Goal: Task Accomplishment & Management: Manage account settings

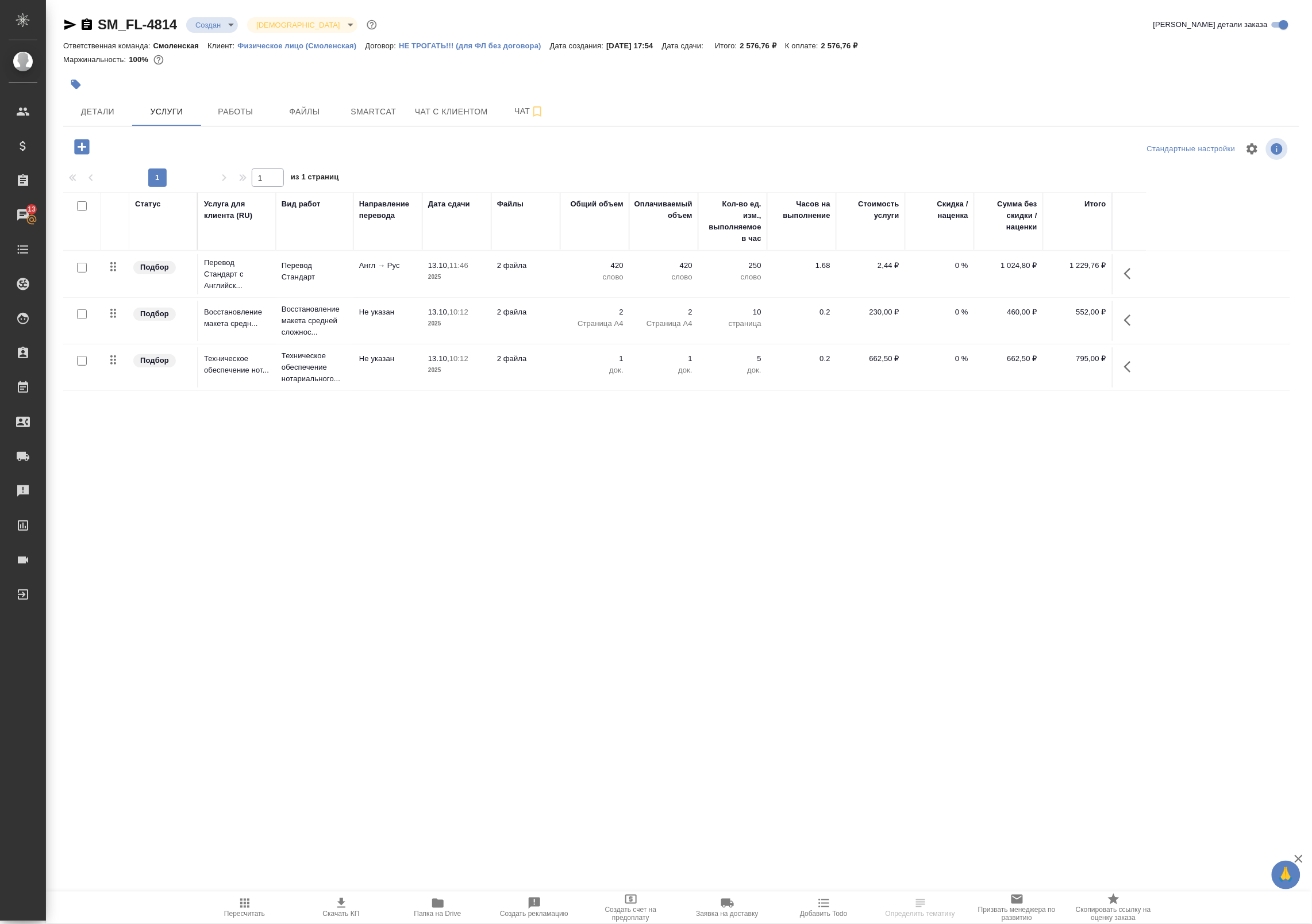
click at [429, 914] on span "Папка на Drive" at bounding box center [438, 914] width 47 height 8
click at [227, 118] on span "Работы" at bounding box center [236, 112] width 55 height 14
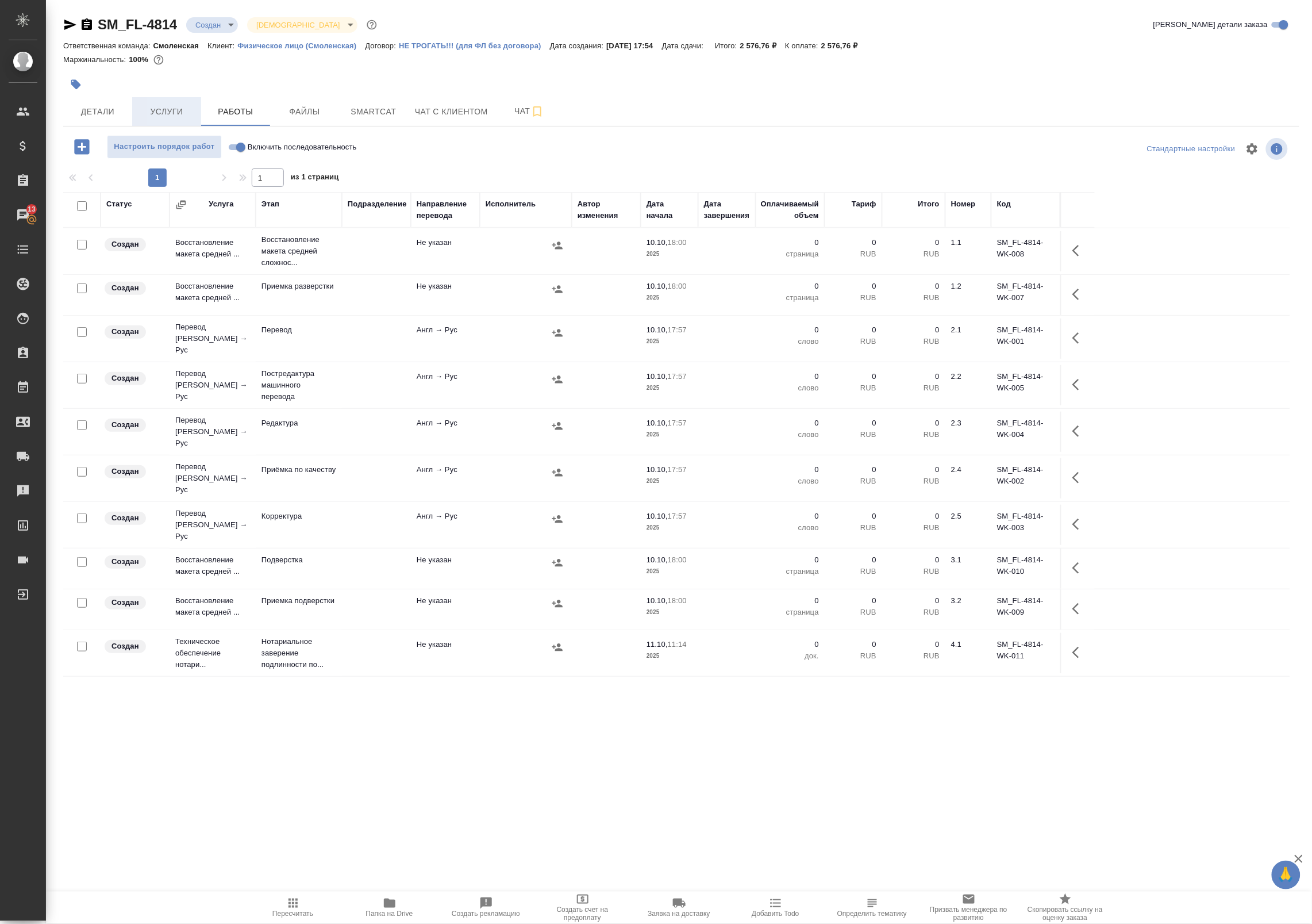
click at [168, 108] on span "Услуги" at bounding box center [167, 112] width 55 height 14
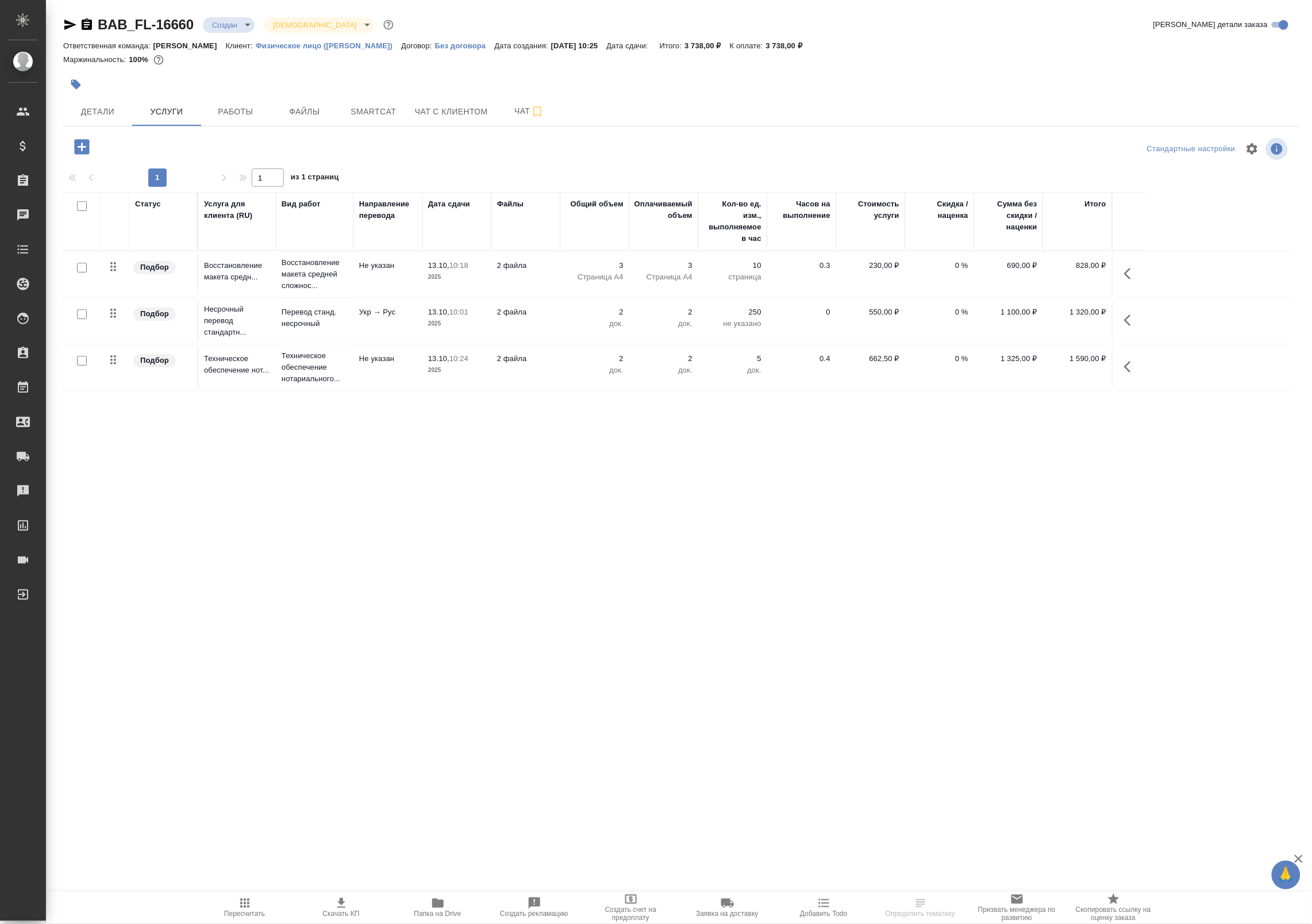
click at [423, 911] on span "Папка на Drive" at bounding box center [438, 914] width 47 height 8
click at [231, 107] on span "Работы" at bounding box center [236, 112] width 55 height 14
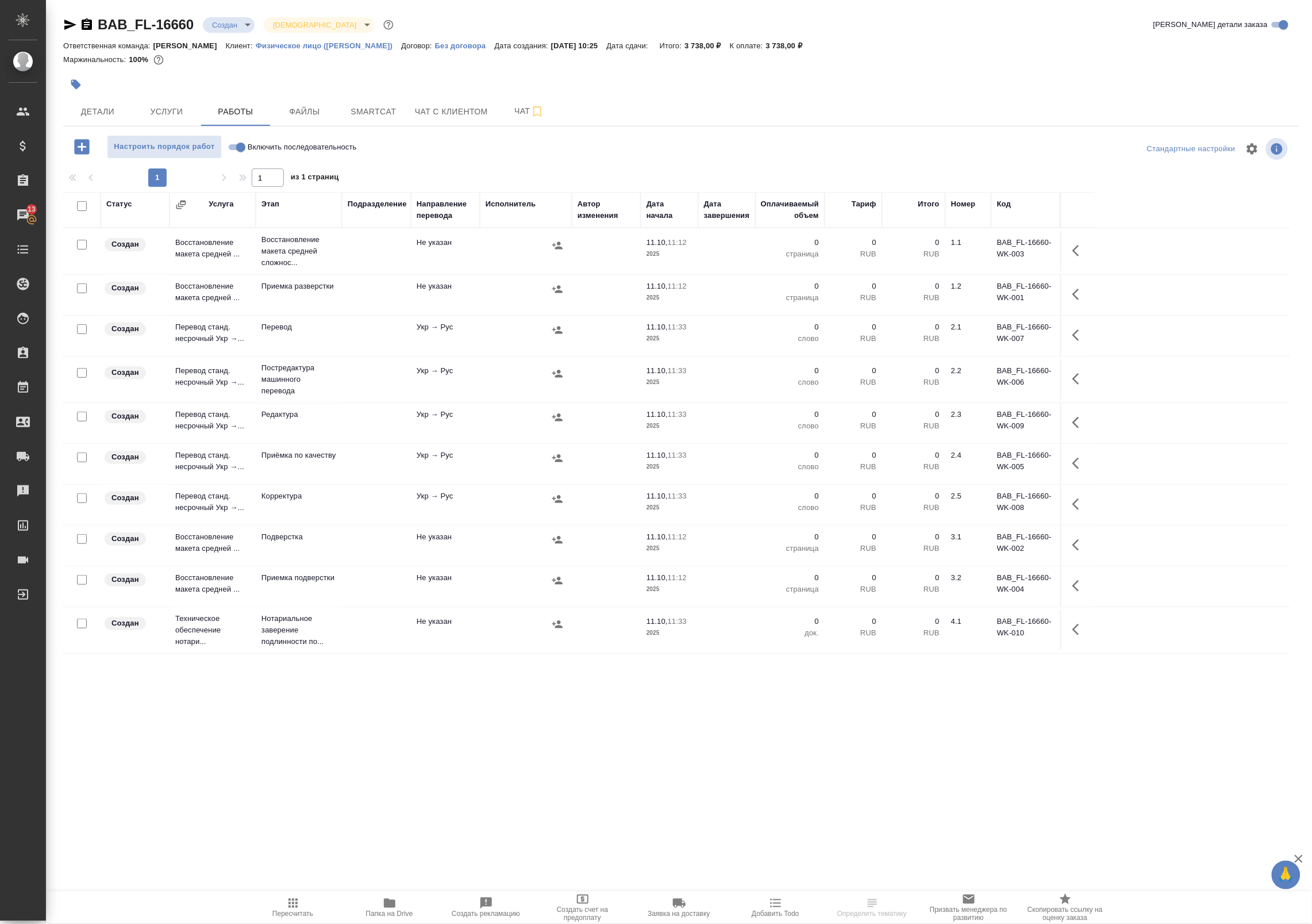
click at [1075, 335] on icon "button" at bounding box center [1079, 335] width 13 height 13
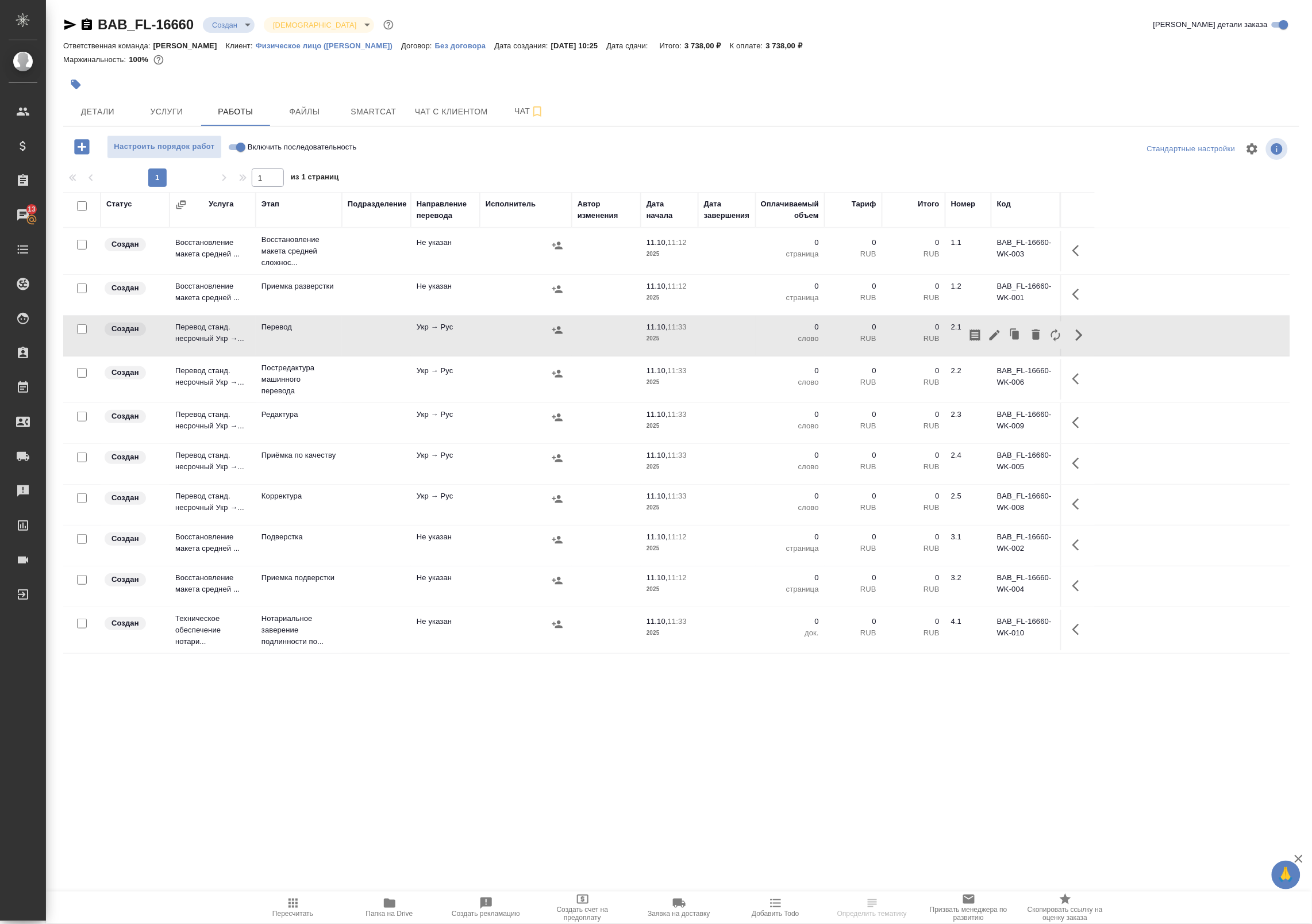
click at [995, 336] on icon "button" at bounding box center [995, 335] width 10 height 10
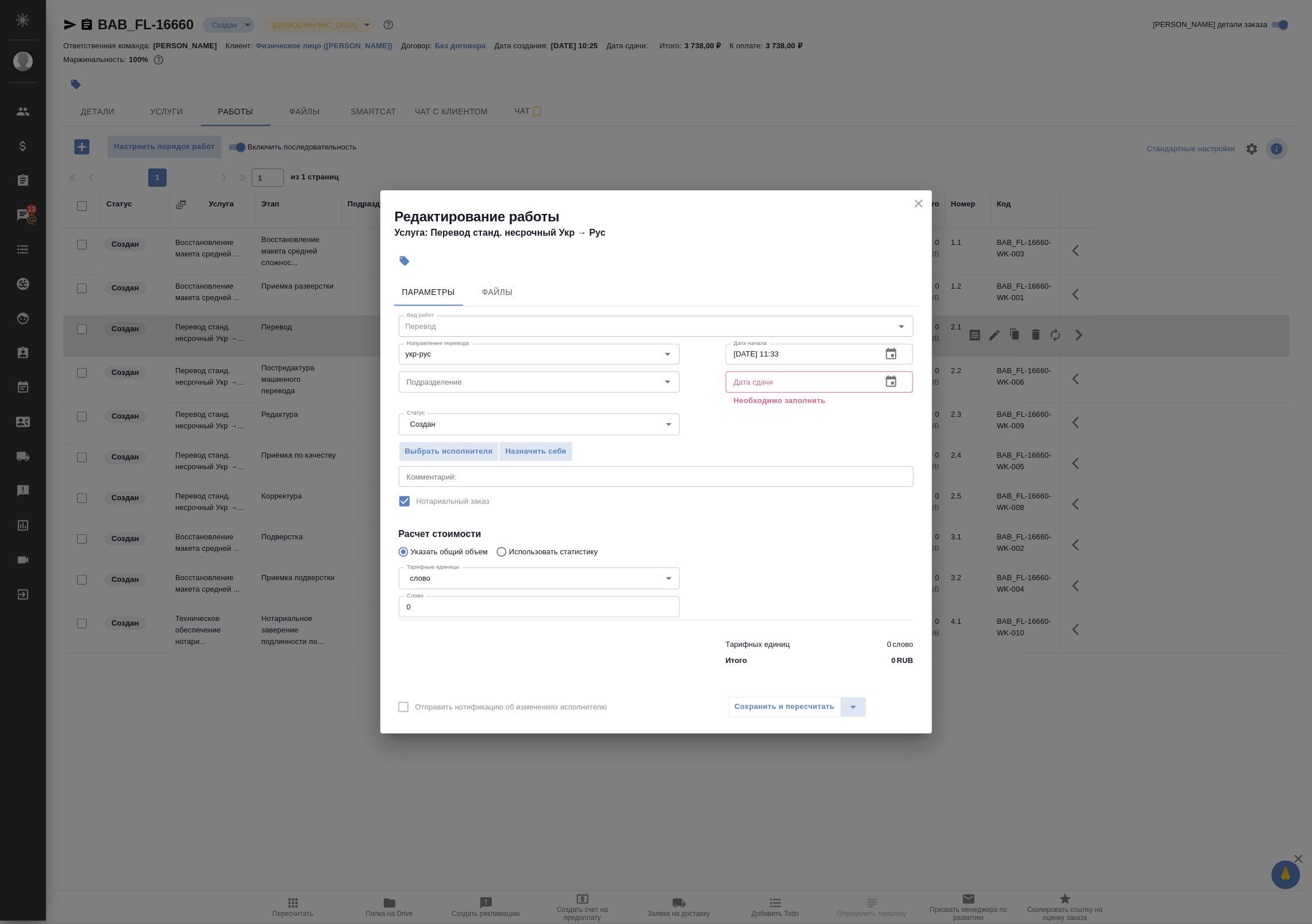
click at [450, 608] on input "0" at bounding box center [539, 606] width 281 height 21
type input "1"
click at [891, 381] on icon "button" at bounding box center [891, 381] width 13 height 13
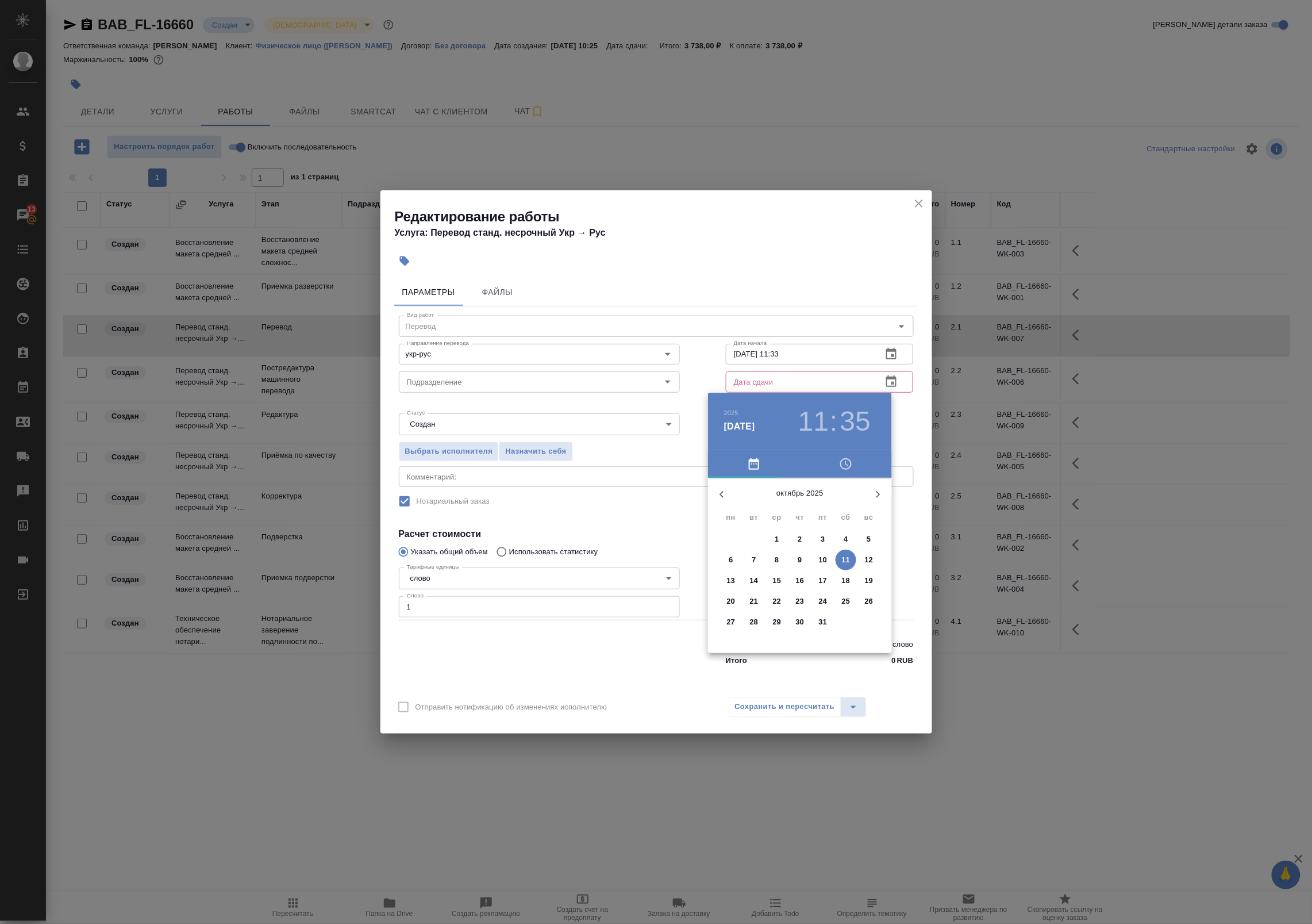
click at [825, 564] on p "10" at bounding box center [823, 559] width 9 height 11
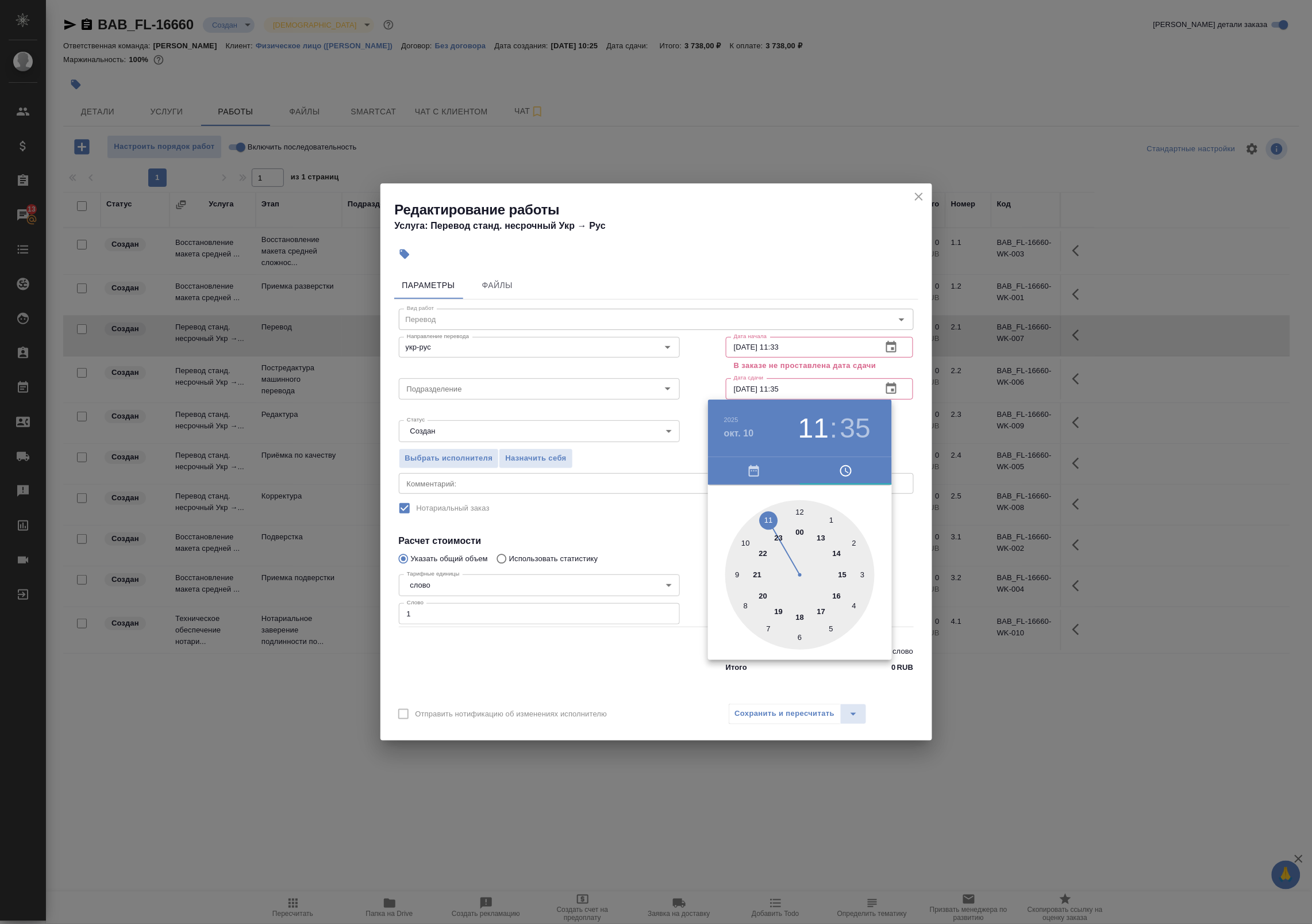
type input "10.10.2025 11:35"
click at [918, 543] on div at bounding box center [656, 462] width 1312 height 924
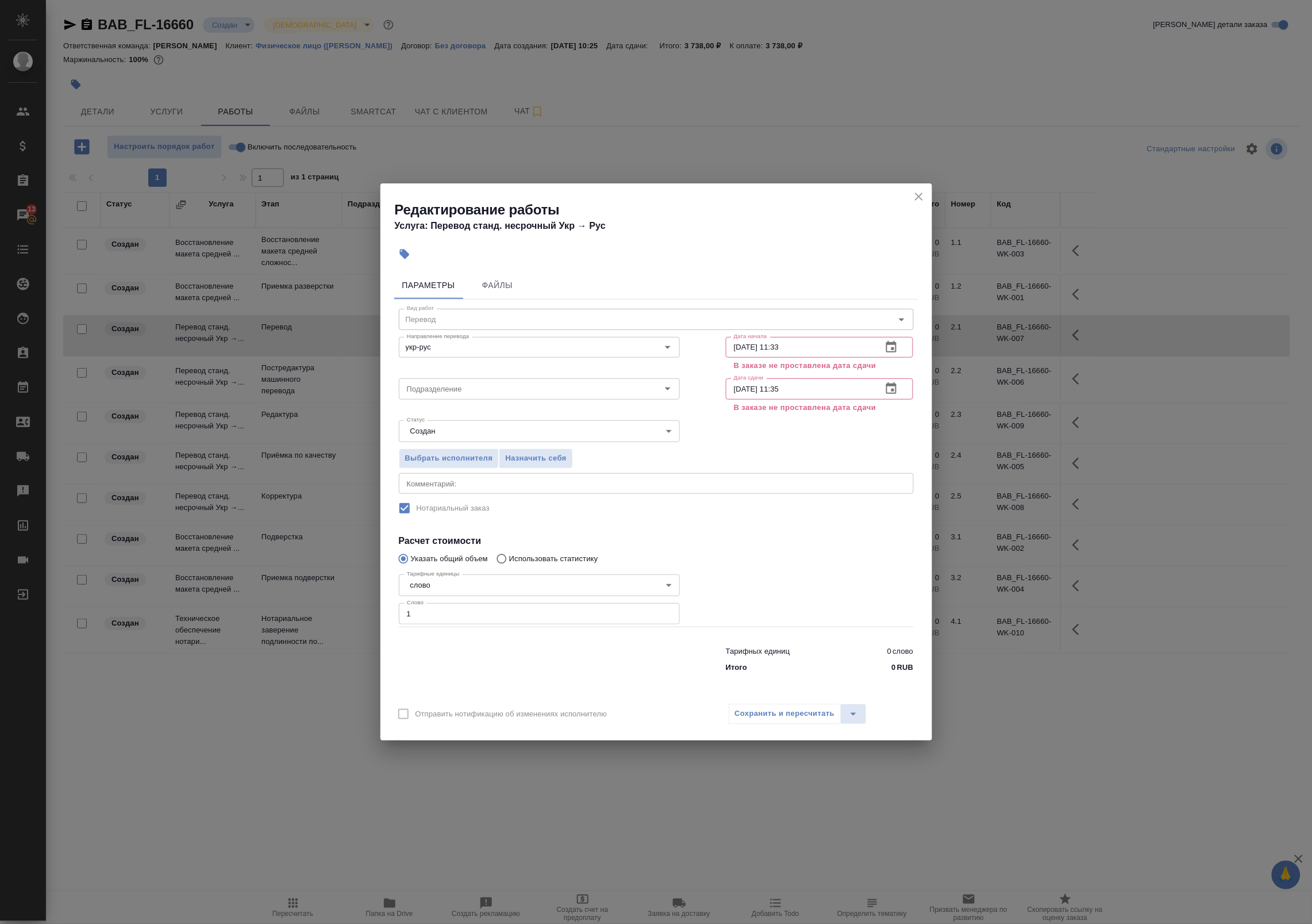
click at [922, 196] on icon "close" at bounding box center [919, 196] width 13 height 13
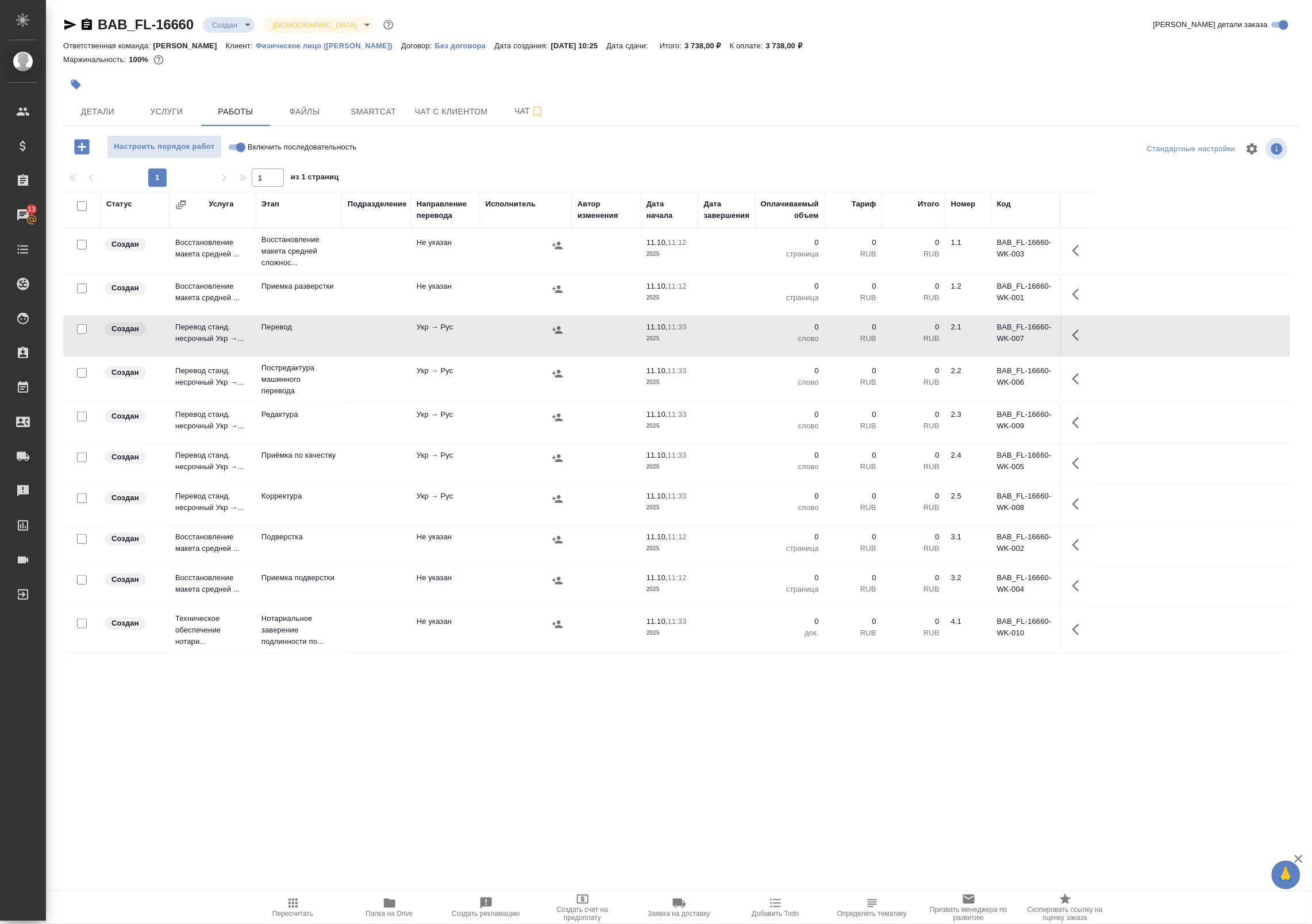
click at [386, 910] on span "Папка на Drive" at bounding box center [390, 914] width 47 height 8
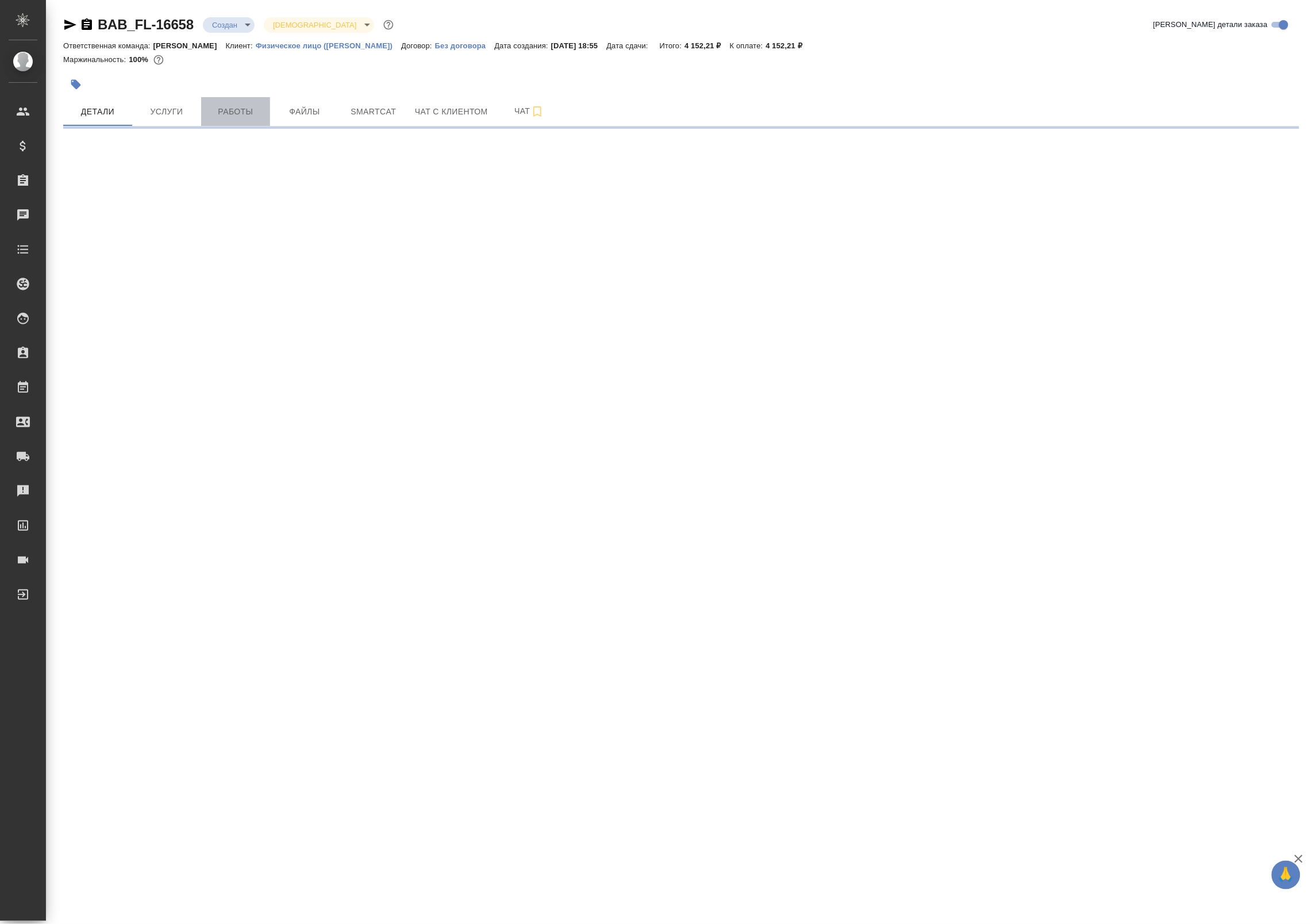
click at [239, 121] on button "Работы" at bounding box center [235, 112] width 69 height 28
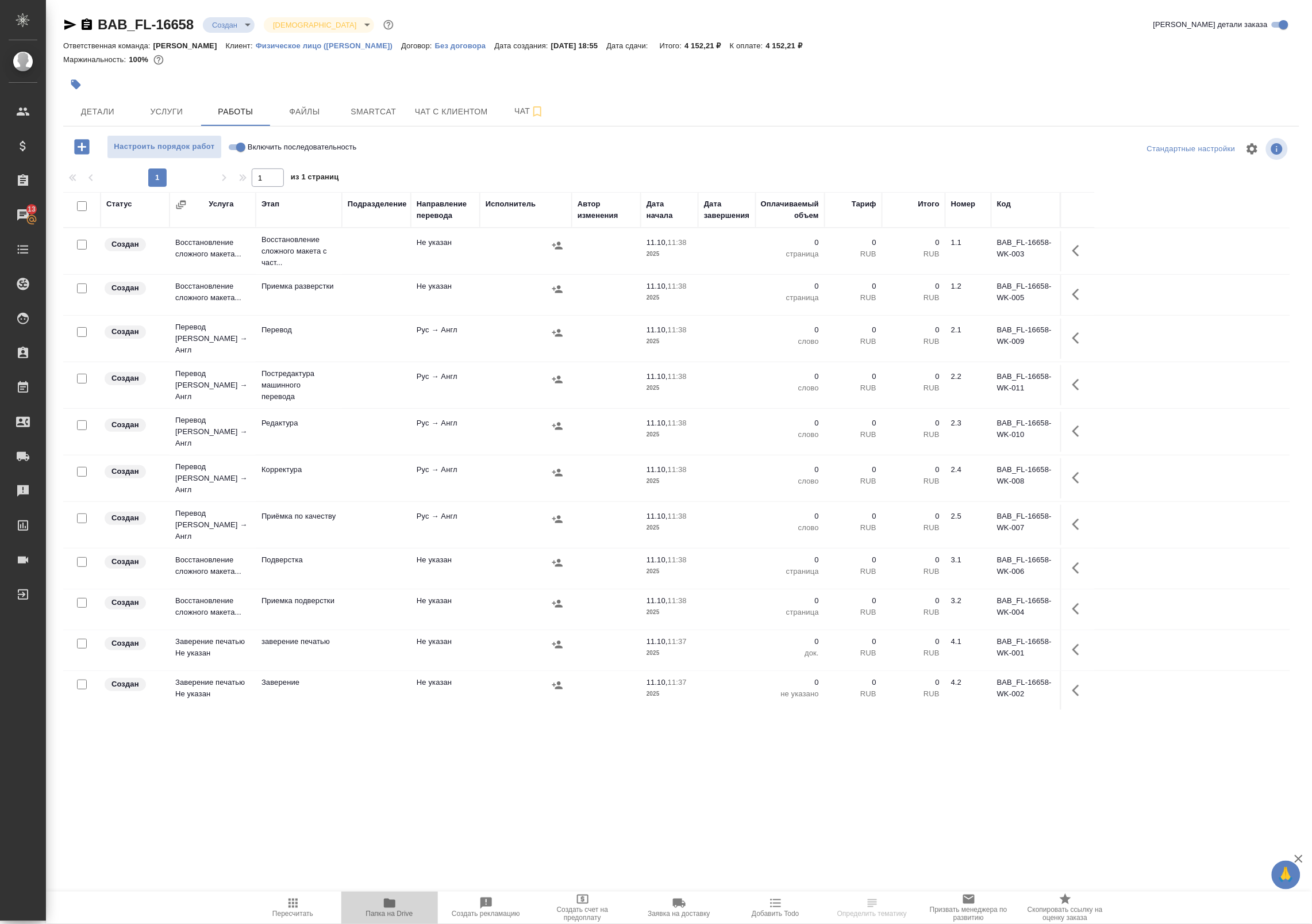
click at [406, 907] on span "Папка на Drive" at bounding box center [390, 907] width 82 height 22
